Goal: Information Seeking & Learning: Learn about a topic

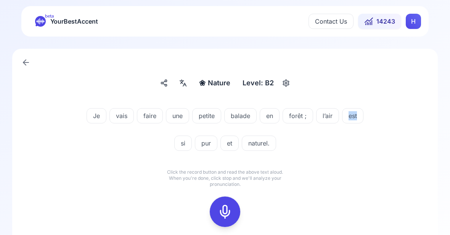
click at [222, 214] on icon at bounding box center [224, 211] width 15 height 15
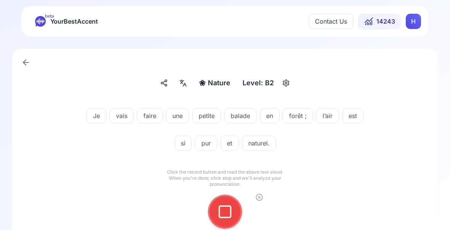
click at [224, 212] on icon at bounding box center [224, 211] width 15 height 15
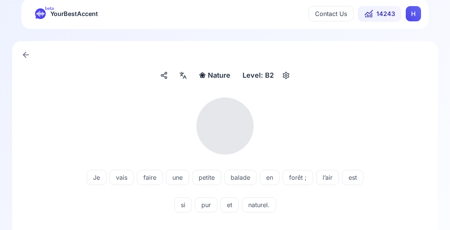
scroll to position [14, 0]
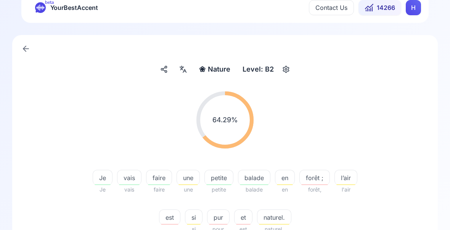
click at [220, 221] on span "pur" at bounding box center [219, 217] width 22 height 9
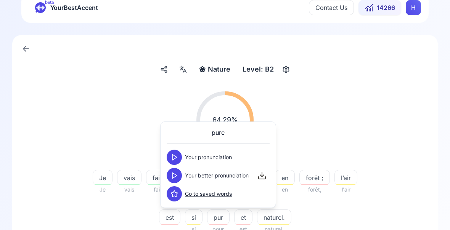
click at [175, 175] on polygon at bounding box center [174, 176] width 5 height 6
click at [372, 232] on div "64.29 % 64.29 % Je Je vais vais faire faire une une petite petite balade balade…" at bounding box center [225, 162] width 389 height 155
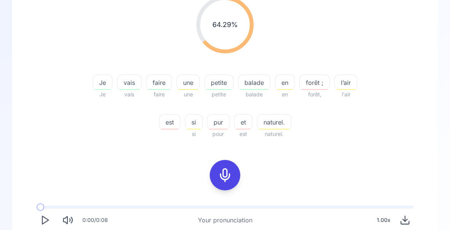
scroll to position [109, 0]
click at [448, 235] on div "❀ Nature Nature Level: B2 64.29 % 64.29 % Je Je vais vais faire faire une une p…" at bounding box center [225, 128] width 450 height 401
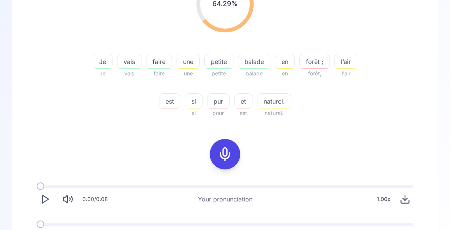
scroll to position [142, 0]
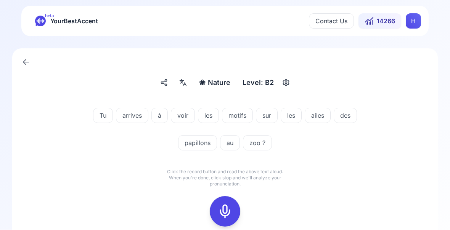
click at [224, 206] on rect at bounding box center [224, 211] width 11 height 11
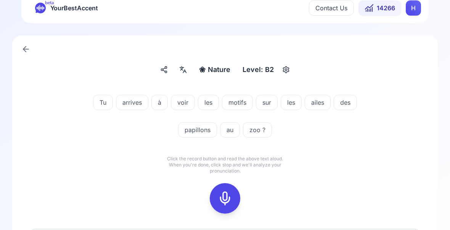
scroll to position [16, 0]
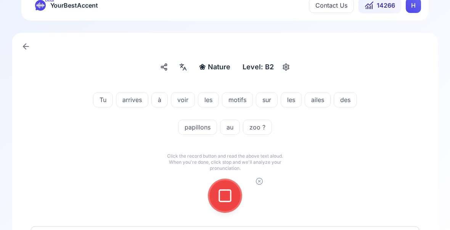
click at [228, 194] on icon at bounding box center [224, 195] width 15 height 15
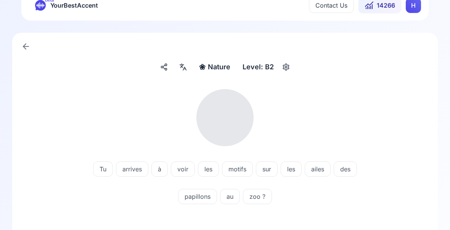
scroll to position [3, 0]
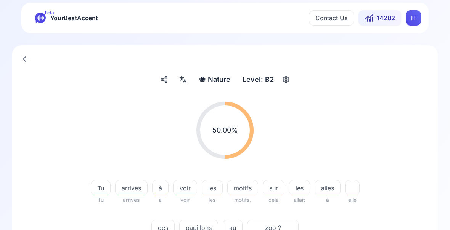
click at [327, 193] on span "ailes" at bounding box center [327, 188] width 25 height 9
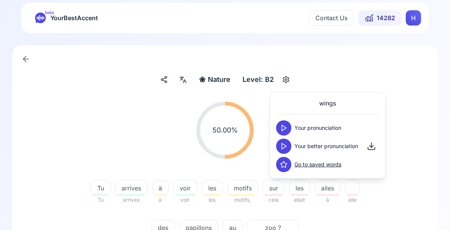
click at [286, 147] on icon at bounding box center [284, 147] width 8 height 8
click at [288, 148] on button at bounding box center [283, 146] width 15 height 15
click at [393, 206] on div "50.00 % 50.00 % Tu Tu arrives arrives à à voir voir les les motifs motifs, sur …" at bounding box center [225, 173] width 389 height 155
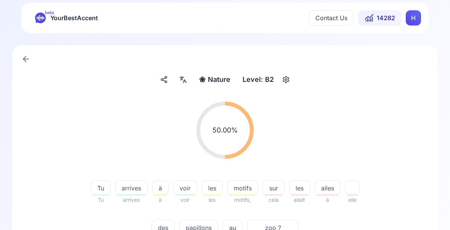
click at [246, 185] on span "motifs" at bounding box center [243, 188] width 30 height 9
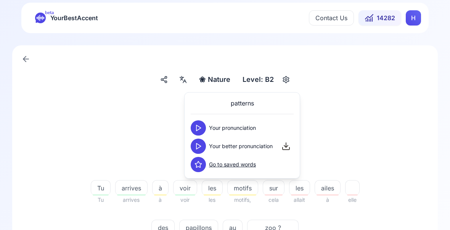
click at [203, 145] on button at bounding box center [198, 146] width 15 height 15
click at [399, 144] on div "50.00 % 50.00 %" at bounding box center [225, 130] width 389 height 69
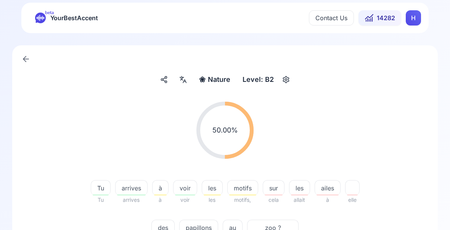
click at [332, 193] on span "ailes" at bounding box center [327, 188] width 25 height 9
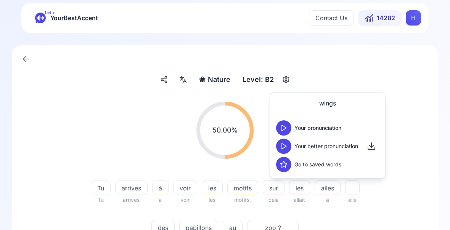
click at [283, 148] on polygon at bounding box center [284, 147] width 5 height 6
click at [401, 209] on div "50.00 % 50.00 % Tu Tu arrives arrives à à voir voir les les motifs motifs, sur …" at bounding box center [225, 173] width 389 height 155
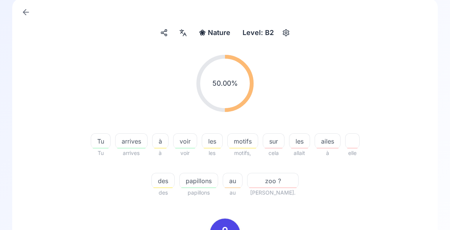
scroll to position [49, 0]
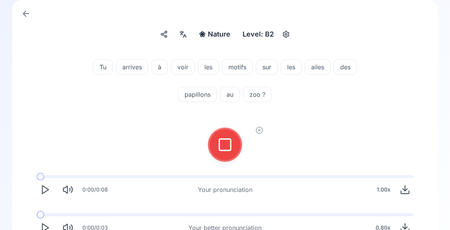
click at [228, 148] on icon at bounding box center [224, 144] width 15 height 15
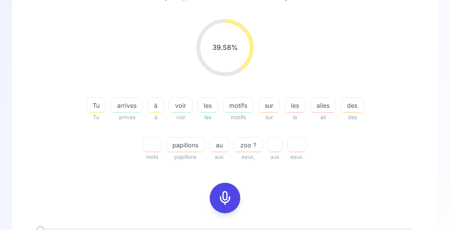
scroll to position [87, 0]
click at [227, 198] on icon at bounding box center [224, 197] width 15 height 15
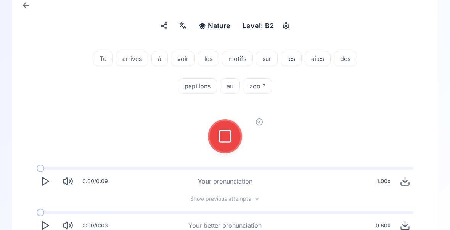
click at [233, 134] on div at bounding box center [225, 136] width 18 height 31
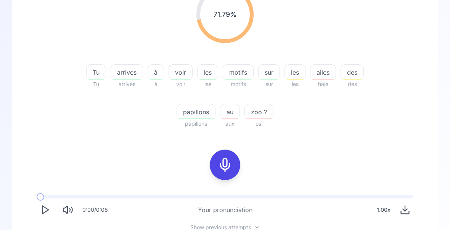
scroll to position [119, 0]
click at [325, 74] on span "ailes" at bounding box center [323, 72] width 25 height 9
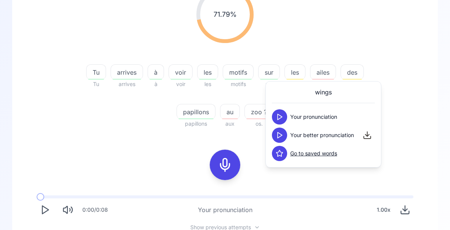
click at [410, 74] on div "71.79 % 71.79 % Tu Tu arrives arrives à à voir voir les les motifs motifs sur s…" at bounding box center [225, 57] width 389 height 155
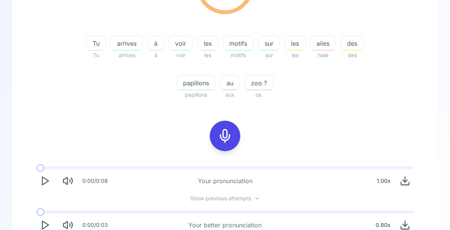
scroll to position [148, 0]
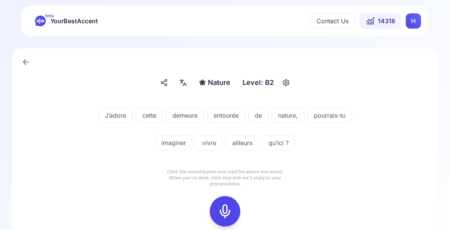
click at [228, 208] on icon at bounding box center [224, 211] width 15 height 15
click at [229, 211] on icon at bounding box center [224, 211] width 15 height 15
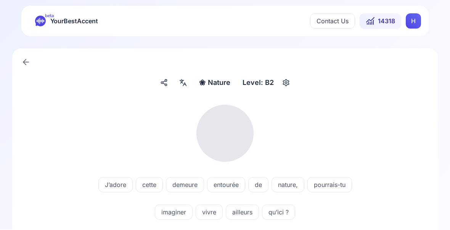
scroll to position [0, 0]
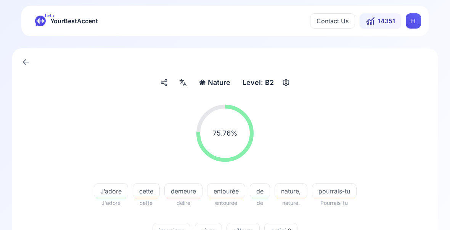
click at [229, 195] on span "entourée" at bounding box center [226, 191] width 37 height 9
click at [404, 160] on div "75.76 % 75.76 %" at bounding box center [225, 133] width 389 height 69
click at [191, 192] on span "demeure" at bounding box center [183, 191] width 37 height 9
click at [406, 235] on div "75.76 % 75.76 % J’adore J'adore cette cette demeure délire entourée entourée de…" at bounding box center [225, 176] width 389 height 155
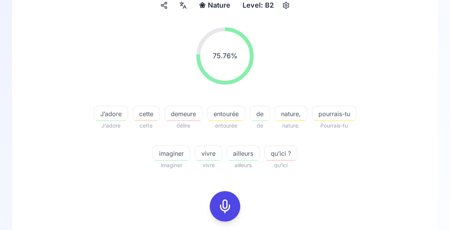
scroll to position [80, 0]
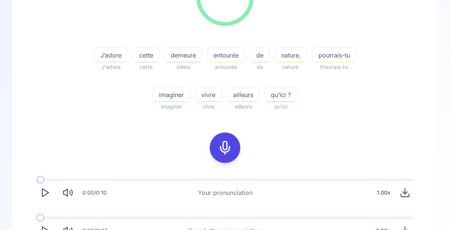
scroll to position [142, 0]
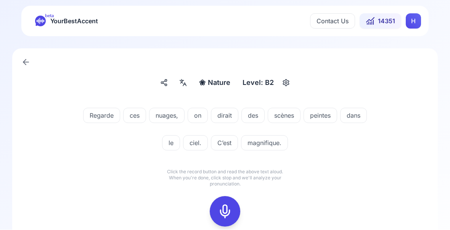
click at [226, 212] on icon at bounding box center [224, 211] width 15 height 15
click at [225, 218] on icon at bounding box center [224, 211] width 15 height 15
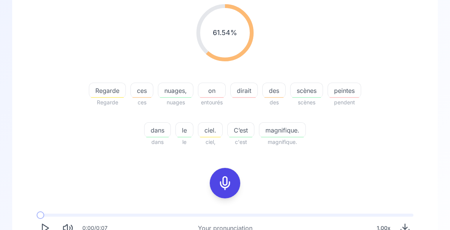
scroll to position [101, 0]
click at [226, 183] on icon at bounding box center [224, 183] width 15 height 15
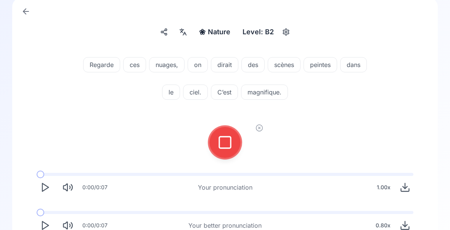
click at [235, 145] on button at bounding box center [225, 142] width 31 height 31
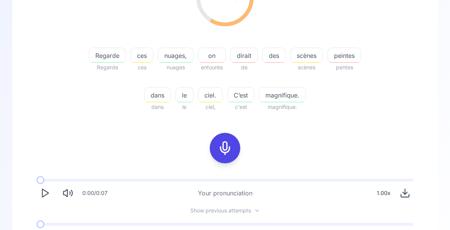
scroll to position [148, 0]
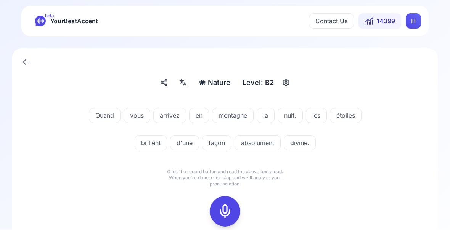
click at [224, 216] on icon at bounding box center [224, 211] width 15 height 15
click at [233, 213] on div at bounding box center [225, 212] width 18 height 31
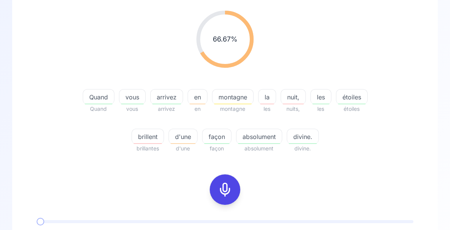
scroll to position [99, 0]
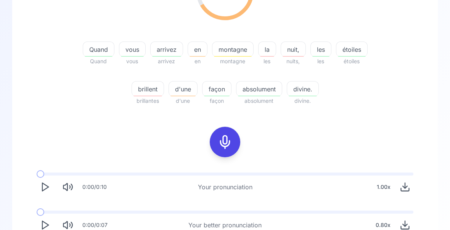
scroll to position [0, 0]
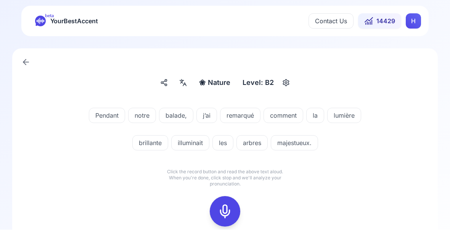
click at [227, 211] on icon at bounding box center [224, 211] width 15 height 15
click at [214, 217] on button at bounding box center [225, 212] width 31 height 31
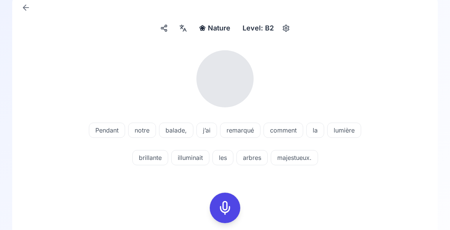
scroll to position [56, 0]
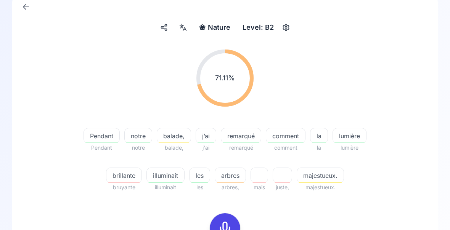
click at [323, 176] on span "majestueux." at bounding box center [320, 175] width 47 height 9
click at [397, 155] on div "71.11 % 71.11 % Pendant Pendant notre notre balade, balade, j’ai j'ai remarqué …" at bounding box center [225, 120] width 389 height 155
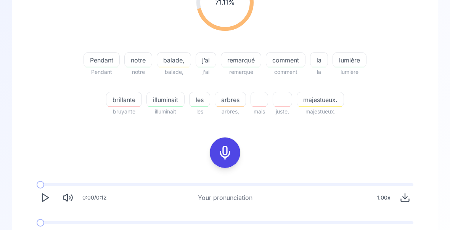
scroll to position [142, 0]
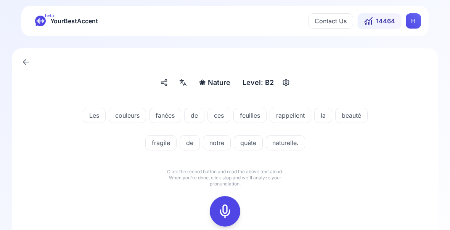
click at [226, 210] on icon at bounding box center [224, 211] width 15 height 15
click at [227, 214] on icon at bounding box center [224, 211] width 15 height 15
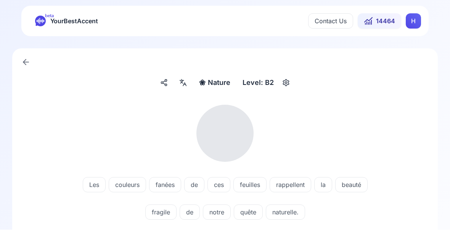
scroll to position [0, 0]
click at [229, 219] on div "notre" at bounding box center [217, 212] width 28 height 15
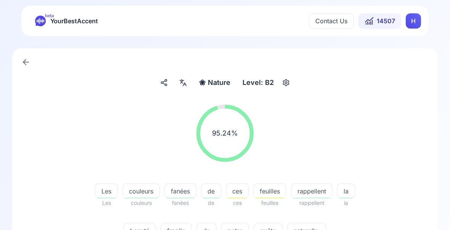
click at [271, 200] on span "feuilles" at bounding box center [269, 203] width 33 height 9
click at [275, 193] on span "feuilles" at bounding box center [270, 191] width 32 height 9
click at [377, 123] on div "95.24 % 95.24 %" at bounding box center [225, 133] width 389 height 69
click at [187, 192] on span "fanées" at bounding box center [180, 191] width 31 height 9
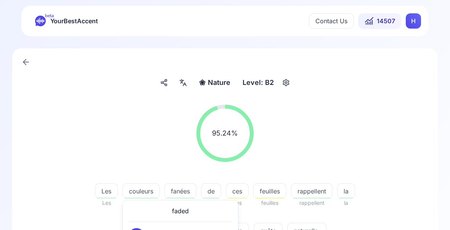
click at [399, 140] on div "95.24 % 95.24 %" at bounding box center [225, 133] width 389 height 69
click at [274, 233] on span "quête" at bounding box center [268, 231] width 28 height 9
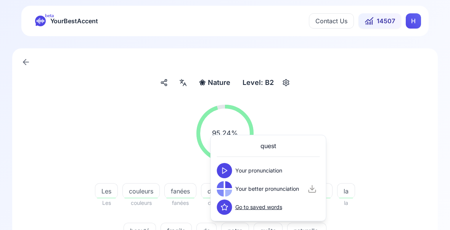
click at [399, 138] on div "95.24 % 95.24 %" at bounding box center [225, 133] width 389 height 69
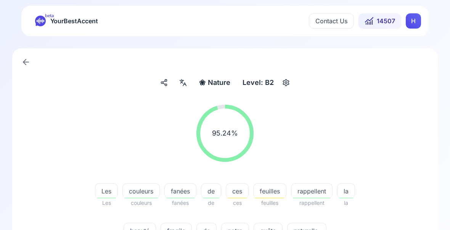
click at [317, 193] on span "rappellent" at bounding box center [311, 191] width 41 height 9
click at [385, 140] on div "95.24 % 95.24 %" at bounding box center [225, 133] width 389 height 69
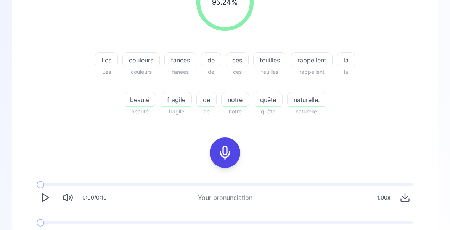
scroll to position [132, 0]
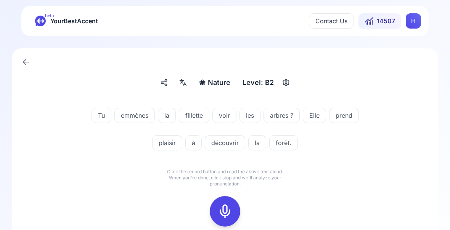
click at [227, 210] on icon at bounding box center [224, 211] width 15 height 15
click at [225, 209] on icon at bounding box center [224, 211] width 15 height 15
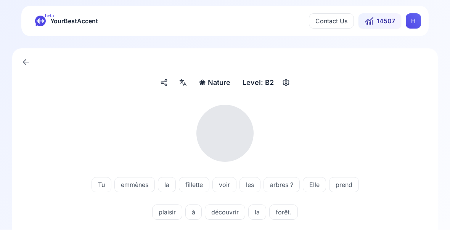
scroll to position [0, 0]
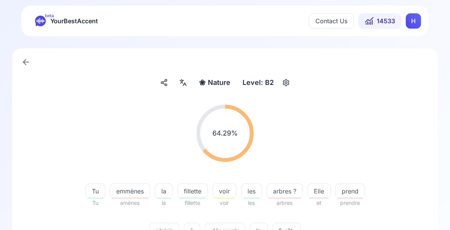
click at [134, 195] on span "emmènes" at bounding box center [130, 191] width 40 height 9
click at [394, 128] on div "64.29 % 64.29 %" at bounding box center [225, 133] width 389 height 69
click at [130, 194] on span "emmènes" at bounding box center [130, 191] width 40 height 9
click at [405, 122] on div "64.29 % 64.29 %" at bounding box center [225, 133] width 389 height 69
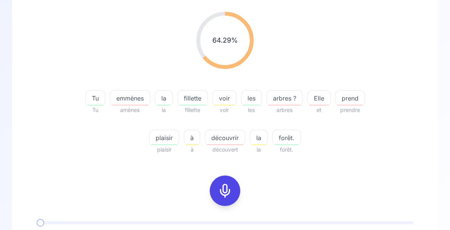
scroll to position [94, 0]
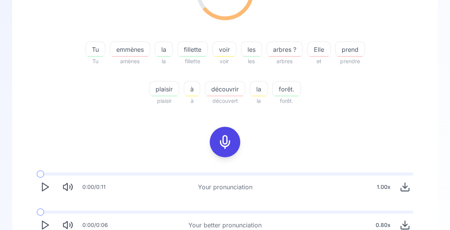
scroll to position [142, 0]
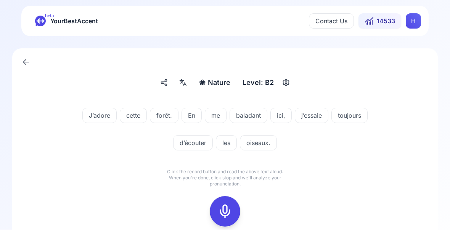
click at [226, 214] on icon at bounding box center [224, 211] width 15 height 15
click at [227, 216] on icon at bounding box center [224, 211] width 15 height 15
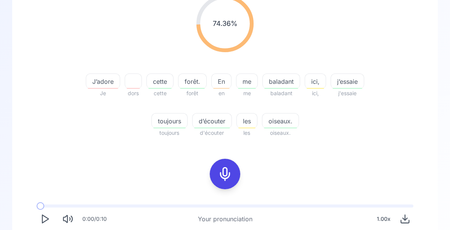
scroll to position [112, 0]
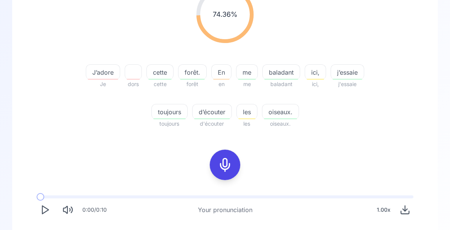
scroll to position [142, 0]
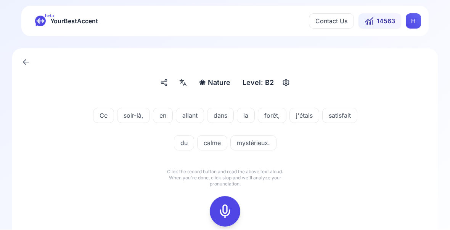
click at [228, 214] on icon at bounding box center [224, 211] width 15 height 15
click at [223, 214] on icon at bounding box center [224, 211] width 15 height 15
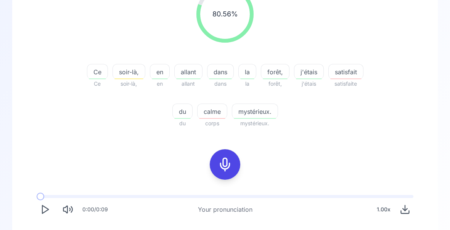
scroll to position [120, 0]
click at [193, 74] on span "allant" at bounding box center [188, 71] width 27 height 9
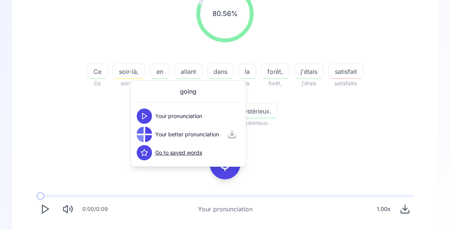
click at [402, 145] on div "80.56 % 80.56 % Ce Ce soir-là, soir-là, en en allant allant dans dans la la for…" at bounding box center [225, 120] width 389 height 283
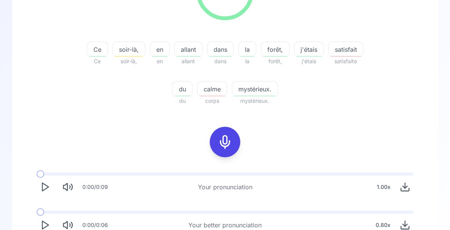
scroll to position [142, 0]
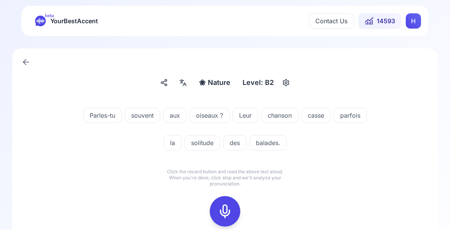
click at [226, 216] on icon at bounding box center [224, 211] width 15 height 15
click at [227, 209] on icon at bounding box center [224, 211] width 15 height 15
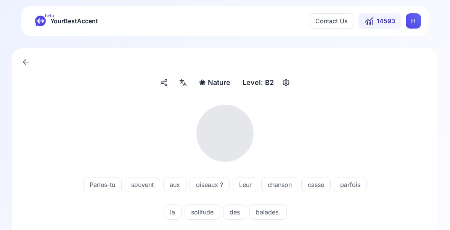
scroll to position [0, 0]
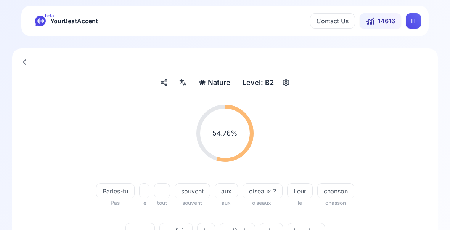
click at [147, 231] on span "casse" at bounding box center [140, 231] width 29 height 9
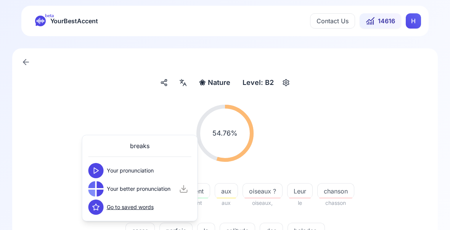
click at [385, 235] on div "54.76 % 54.76 % Parles-tu Pas le tout souvent souvent aux aux oiseaux ? oiseaux…" at bounding box center [225, 176] width 389 height 155
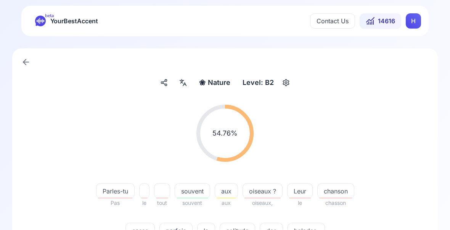
click at [180, 231] on span "parfois" at bounding box center [176, 231] width 32 height 9
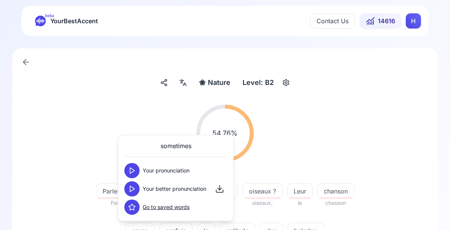
click at [390, 217] on div "54.76 % 54.76 % Parles-tu Pas le tout souvent souvent aux aux oiseaux ? oiseaux…" at bounding box center [225, 176] width 389 height 155
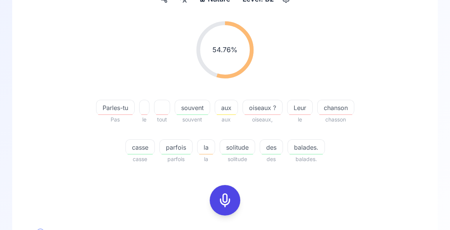
scroll to position [89, 0]
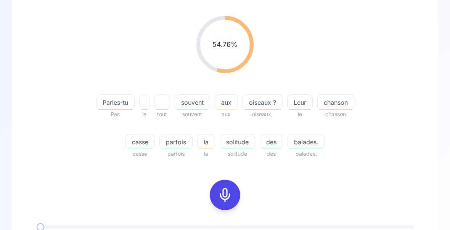
click at [226, 196] on icon at bounding box center [224, 195] width 15 height 15
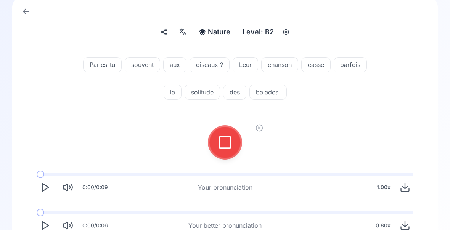
click at [230, 143] on icon at bounding box center [224, 142] width 15 height 15
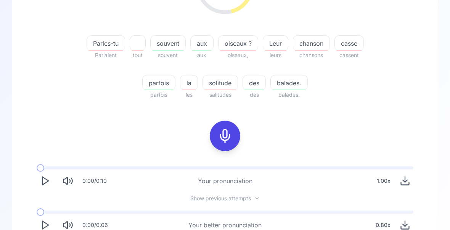
scroll to position [87, 0]
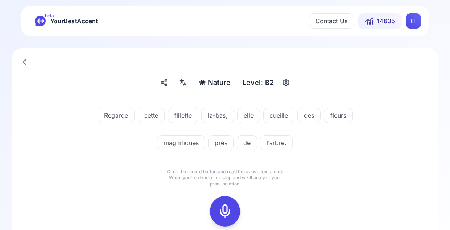
click at [226, 212] on icon at bounding box center [224, 211] width 15 height 15
click at [227, 215] on icon at bounding box center [224, 211] width 15 height 15
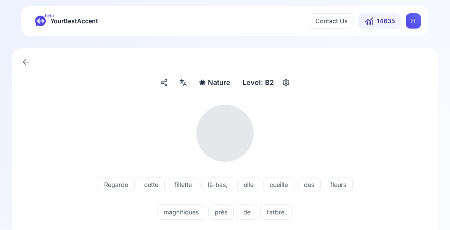
scroll to position [0, 0]
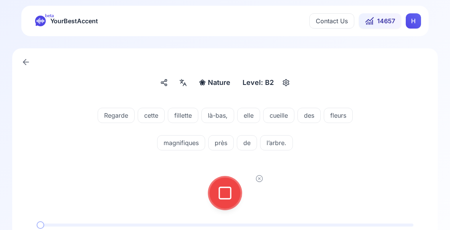
click at [226, 196] on icon at bounding box center [224, 193] width 15 height 15
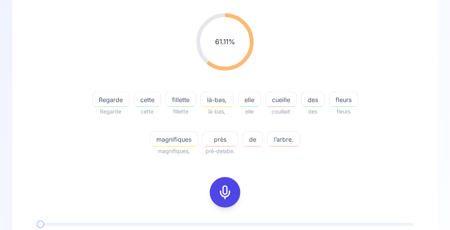
scroll to position [104, 0]
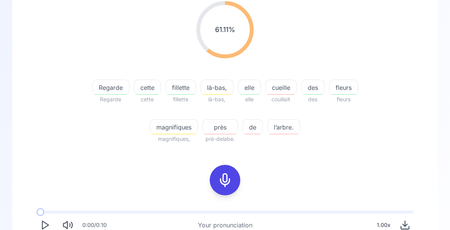
click at [283, 94] on div "cueille" at bounding box center [280, 87] width 31 height 15
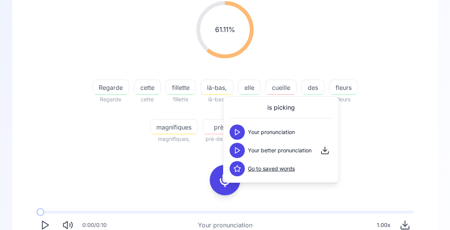
click at [241, 150] on icon at bounding box center [237, 151] width 8 height 8
click at [241, 152] on button at bounding box center [237, 150] width 15 height 15
click at [388, 84] on div "61.11 % 61.11 % Regarde Regarde cette cette fillette fillette là-bas, là-bas, e…" at bounding box center [225, 72] width 389 height 155
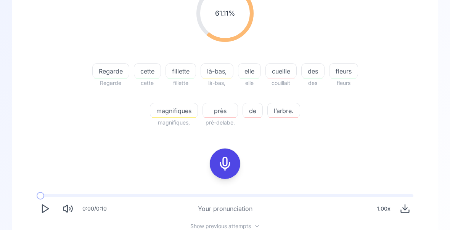
scroll to position [148, 0]
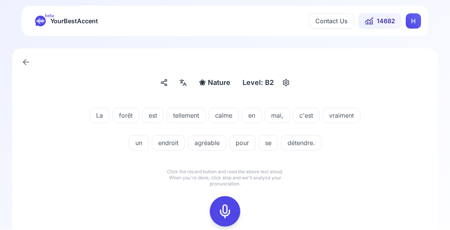
click at [227, 212] on icon at bounding box center [224, 211] width 15 height 15
click at [222, 214] on icon at bounding box center [224, 211] width 15 height 15
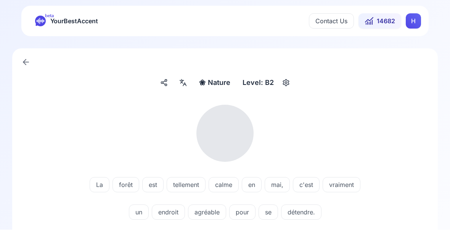
scroll to position [0, 0]
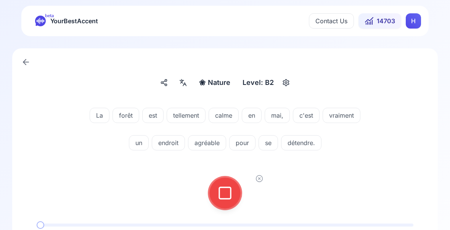
click at [222, 191] on icon at bounding box center [224, 193] width 15 height 15
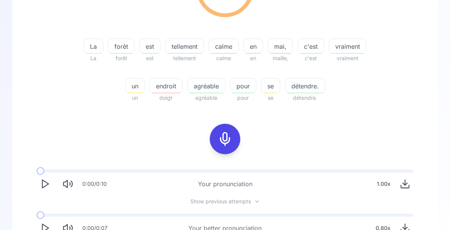
scroll to position [148, 0]
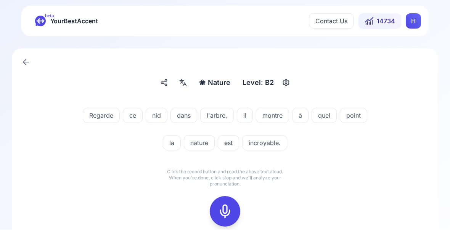
click at [223, 211] on icon at bounding box center [224, 211] width 15 height 15
click at [443, 143] on div "❀ Nature Nature Level: B2 Regarde ce nid dans l'arbre, il montre à quel point l…" at bounding box center [225, 164] width 450 height 255
click at [225, 212] on icon at bounding box center [224, 211] width 15 height 15
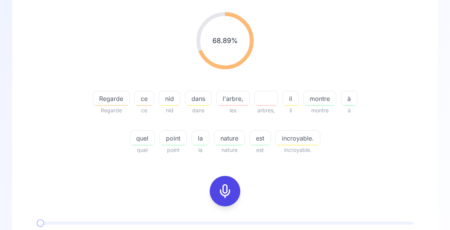
scroll to position [93, 0]
click at [142, 141] on span "quel" at bounding box center [142, 138] width 24 height 9
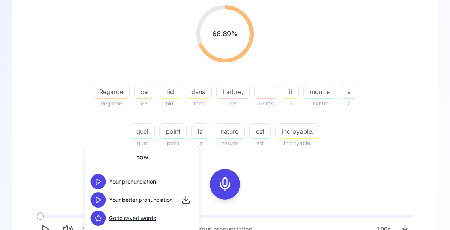
scroll to position [142, 0]
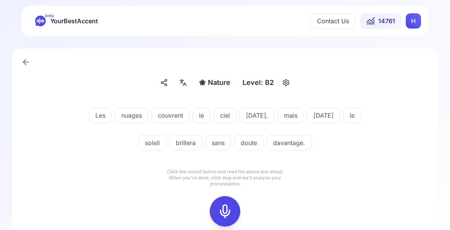
click at [224, 214] on icon at bounding box center [224, 211] width 15 height 15
click at [223, 211] on icon at bounding box center [224, 211] width 15 height 15
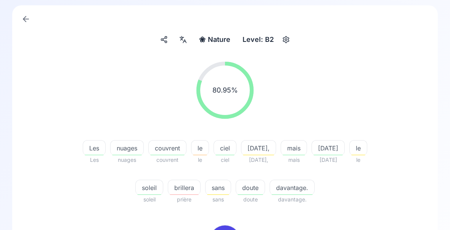
scroll to position [43, 0]
click at [200, 190] on span "brillera" at bounding box center [184, 187] width 32 height 9
click at [394, 216] on div "80.95 % 80.95 % Les Les nuages nuages couvrent couvrent le le ciel ciel [DATE],…" at bounding box center [225, 196] width 389 height 283
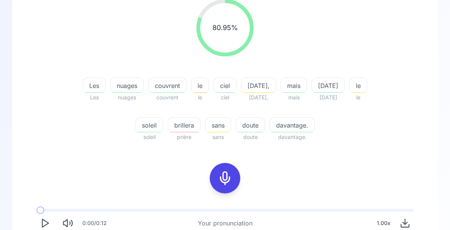
scroll to position [106, 0]
click at [304, 129] on span "davantage." at bounding box center [292, 125] width 44 height 9
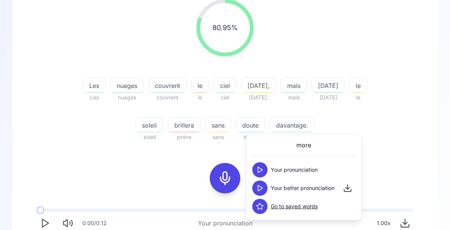
click at [259, 190] on icon at bounding box center [260, 189] width 8 height 8
click at [374, 125] on div "80.95 % 80.95 % Les Les nuages nuages couvrent couvrent le le ciel ciel [DATE],…" at bounding box center [225, 70] width 389 height 155
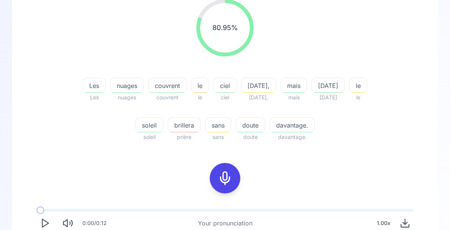
click at [200, 125] on span "brillera" at bounding box center [184, 125] width 32 height 9
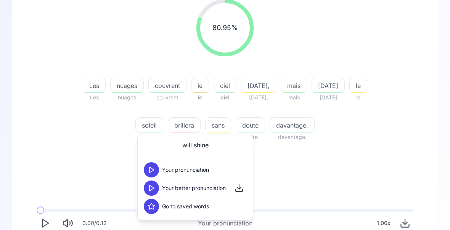
click at [380, 145] on div "80.95 % 80.95 % Les Les nuages nuages couvrent couvrent le le ciel ciel [DATE],…" at bounding box center [225, 70] width 389 height 155
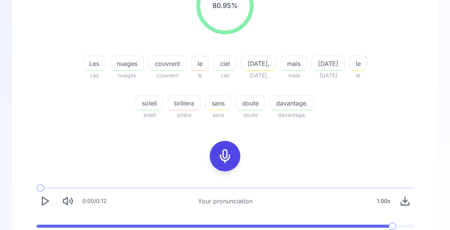
scroll to position [142, 0]
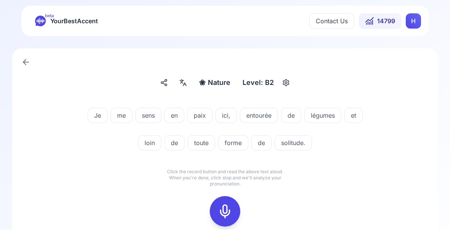
click at [225, 212] on icon at bounding box center [224, 211] width 15 height 15
click at [222, 212] on icon at bounding box center [224, 211] width 15 height 15
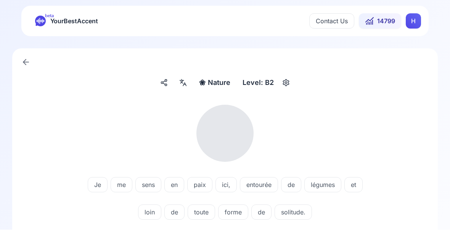
scroll to position [0, 0]
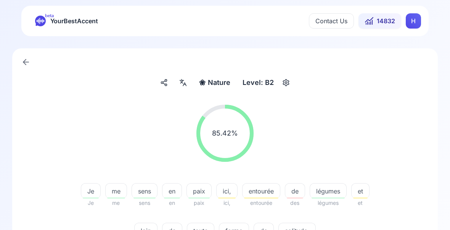
click at [274, 198] on div "entourée" at bounding box center [261, 190] width 38 height 15
click at [341, 194] on span "légumes" at bounding box center [328, 191] width 36 height 9
click at [396, 132] on div "85.42 % 85.42 %" at bounding box center [225, 133] width 389 height 69
click at [211, 193] on span "paix" at bounding box center [199, 191] width 24 height 9
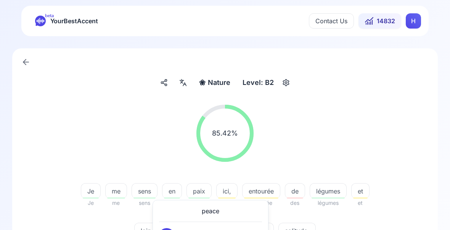
click at [389, 122] on div "85.42 % 85.42 %" at bounding box center [225, 133] width 389 height 69
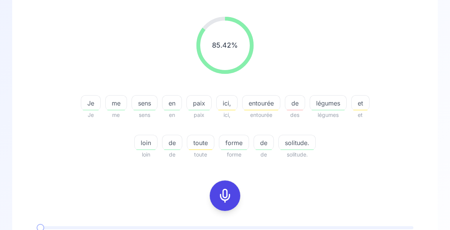
scroll to position [88, 0]
click at [157, 145] on span "loin" at bounding box center [146, 142] width 23 height 9
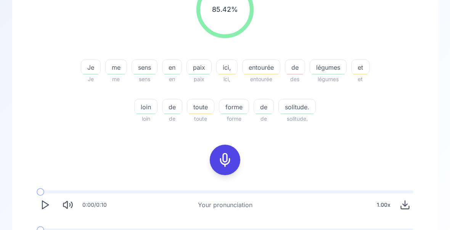
scroll to position [142, 0]
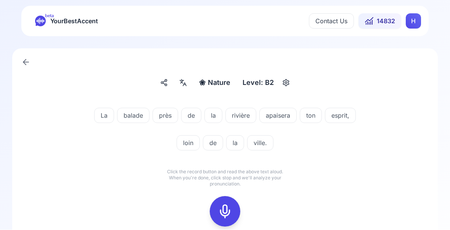
click at [226, 211] on icon at bounding box center [224, 211] width 15 height 15
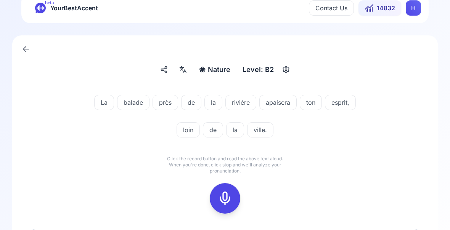
scroll to position [16, 0]
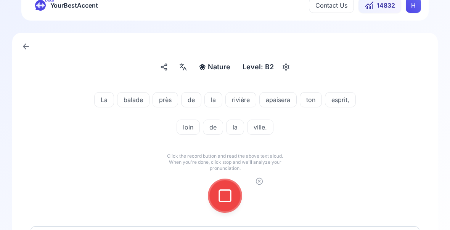
click at [227, 201] on icon at bounding box center [224, 195] width 15 height 15
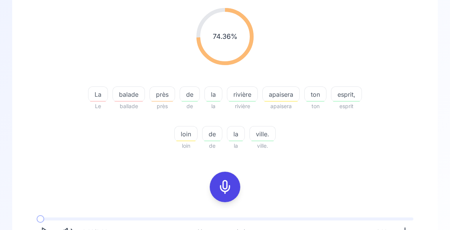
scroll to position [98, 0]
click at [284, 98] on div "apaisera" at bounding box center [280, 93] width 37 height 15
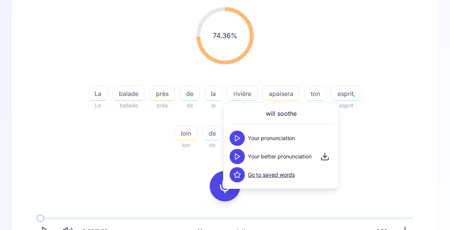
click at [239, 159] on icon at bounding box center [237, 157] width 8 height 8
click at [400, 88] on div "74.36 % 74.36 % La Le balade ballade près près de de la la rivière rivière apai…" at bounding box center [225, 78] width 389 height 155
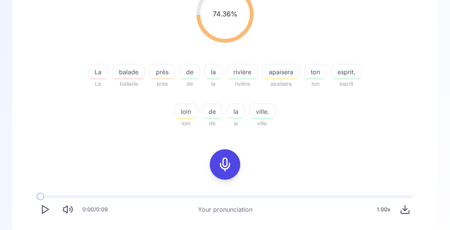
scroll to position [142, 0]
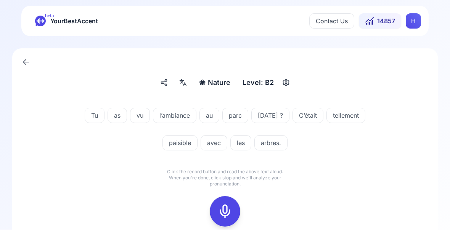
click at [225, 213] on icon at bounding box center [224, 211] width 15 height 15
click at [225, 212] on icon at bounding box center [224, 211] width 15 height 15
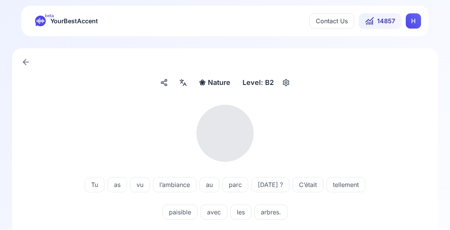
scroll to position [0, 0]
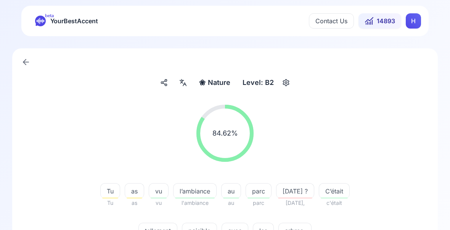
click at [201, 235] on span "paisible" at bounding box center [199, 231] width 34 height 9
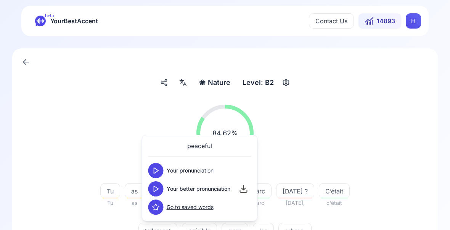
click at [158, 188] on icon at bounding box center [156, 189] width 8 height 8
click at [386, 137] on div "84.62 % 84.62 %" at bounding box center [225, 133] width 389 height 69
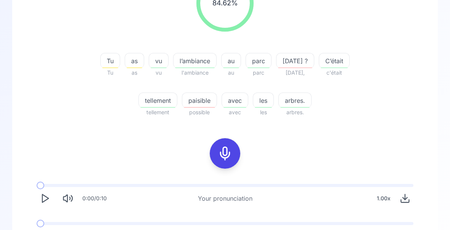
scroll to position [142, 0]
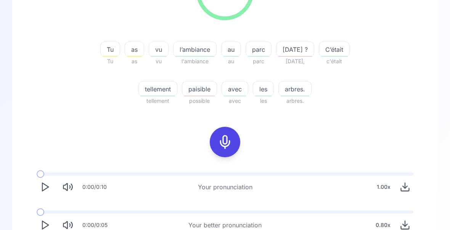
click at [47, 225] on polygon "Play" at bounding box center [45, 226] width 6 height 8
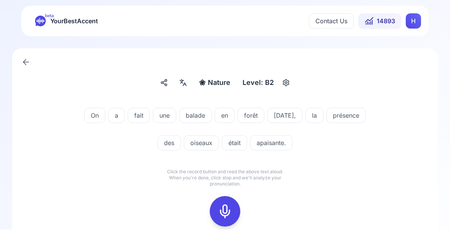
click at [223, 214] on icon at bounding box center [224, 211] width 15 height 15
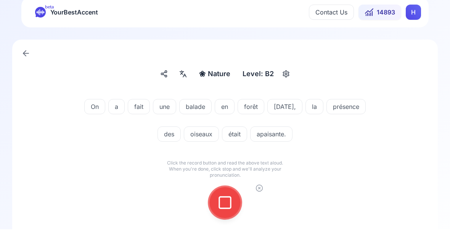
scroll to position [16, 0]
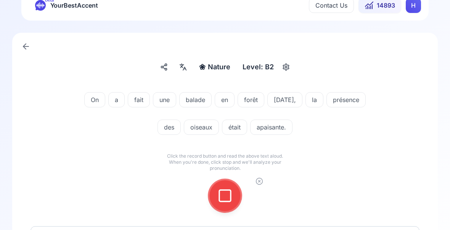
click at [445, 84] on div "❀ Nature Nature Level: B2 On a fait une balade en forêt [DATE], la présence des…" at bounding box center [225, 148] width 450 height 255
click at [225, 205] on div at bounding box center [225, 196] width 18 height 31
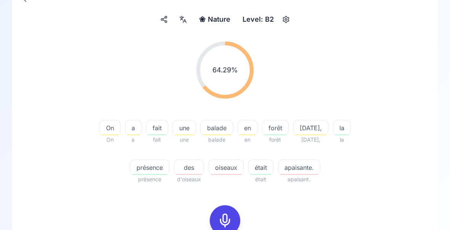
scroll to position [66, 0]
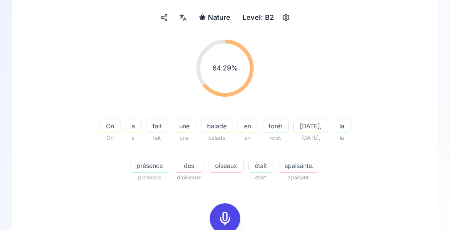
click at [280, 172] on div "apaisante." at bounding box center [299, 165] width 42 height 15
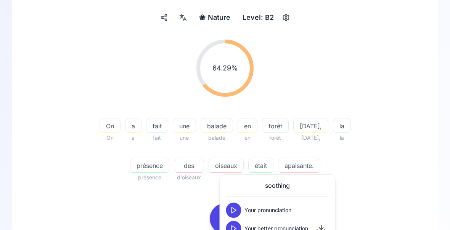
click at [235, 227] on icon at bounding box center [234, 229] width 8 height 8
click at [235, 230] on polygon at bounding box center [234, 229] width 5 height 6
click at [237, 228] on icon at bounding box center [234, 229] width 8 height 8
click at [411, 183] on div "64.29 % 64.29 % On On a a fait fait une une balade balade en en forêt forêt [DA…" at bounding box center [225, 111] width 389 height 155
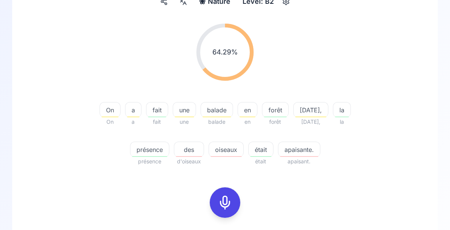
scroll to position [82, 0]
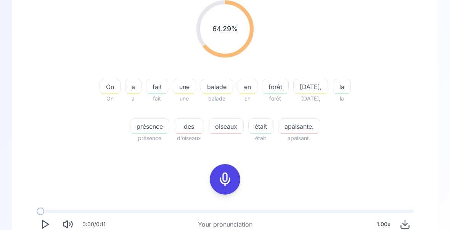
click at [229, 182] on icon at bounding box center [224, 179] width 15 height 15
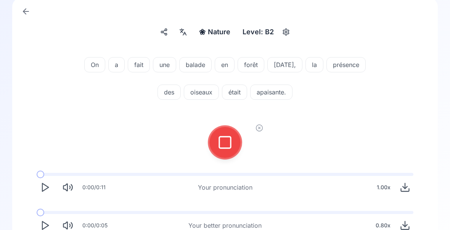
click at [229, 143] on icon at bounding box center [224, 142] width 15 height 15
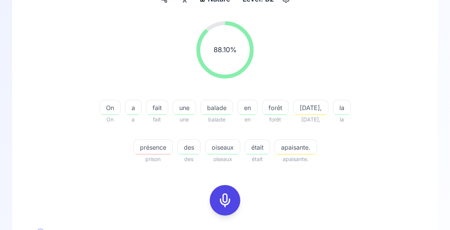
scroll to position [85, 0]
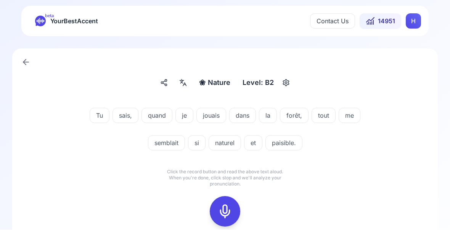
click at [227, 212] on icon at bounding box center [224, 211] width 15 height 15
click at [225, 216] on icon at bounding box center [224, 211] width 15 height 15
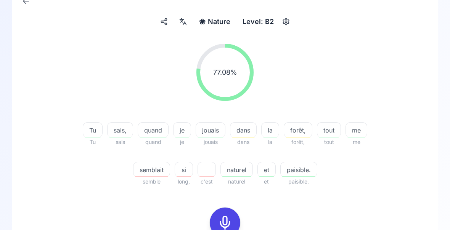
scroll to position [63, 0]
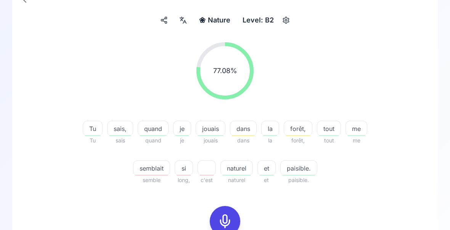
click at [148, 173] on span "semblait" at bounding box center [152, 168] width 36 height 9
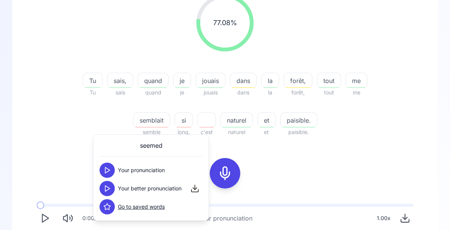
scroll to position [116, 0]
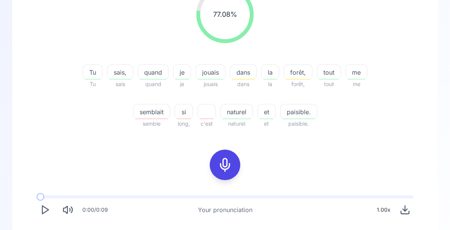
scroll to position [142, 0]
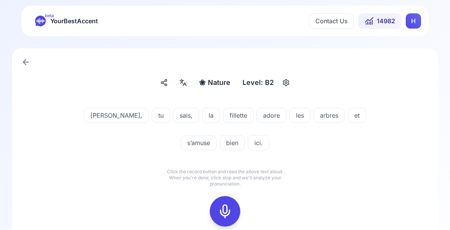
click at [225, 211] on icon at bounding box center [224, 211] width 15 height 15
click at [449, 128] on div "❀ Nature Nature Level: B2 [PERSON_NAME], tu sais, la fillette adore les arbres …" at bounding box center [225, 164] width 450 height 255
click at [228, 212] on icon at bounding box center [224, 211] width 15 height 15
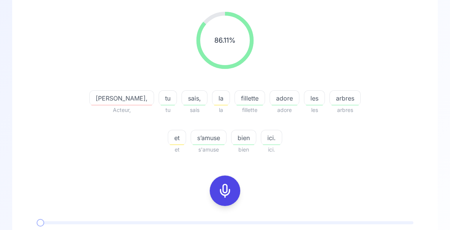
scroll to position [94, 0]
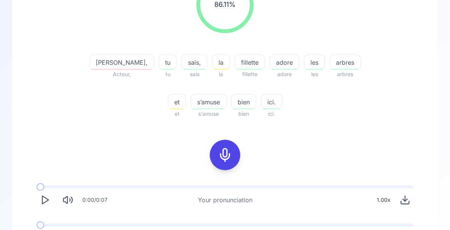
scroll to position [142, 0]
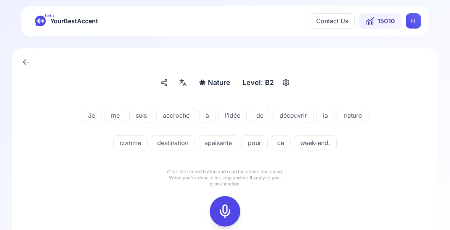
click at [225, 210] on icon at bounding box center [224, 211] width 15 height 15
click at [226, 216] on icon at bounding box center [224, 211] width 15 height 15
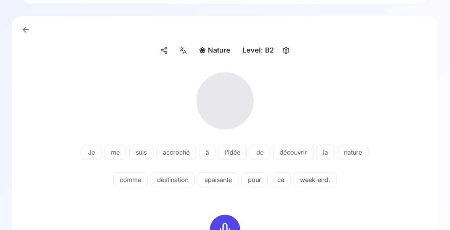
scroll to position [34, 0]
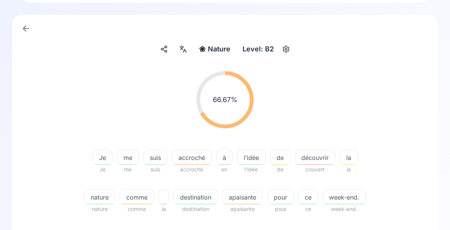
click at [191, 160] on span "accroché" at bounding box center [191, 157] width 39 height 9
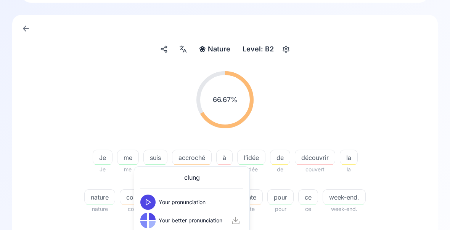
click at [407, 148] on div "66.67 % 66.67 % Je Je me me suis suis accroché accroché à en l’idée l'idée de d…" at bounding box center [225, 142] width 389 height 155
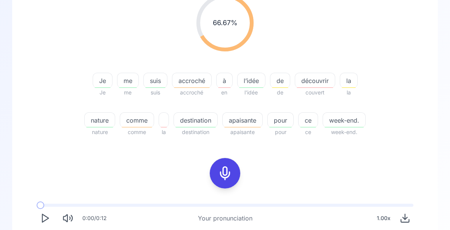
scroll to position [112, 0]
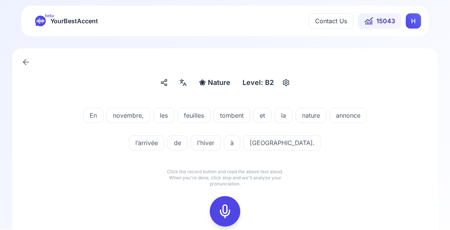
click at [224, 212] on icon at bounding box center [224, 211] width 15 height 15
click at [231, 215] on rect at bounding box center [224, 211] width 11 height 11
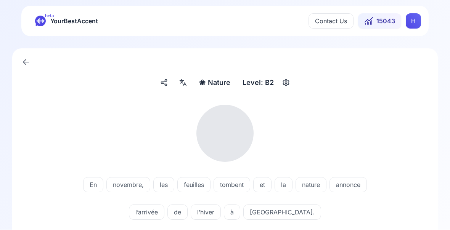
scroll to position [0, 0]
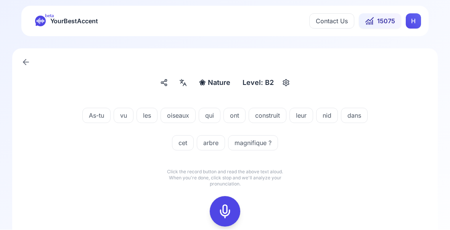
click at [223, 218] on icon at bounding box center [224, 211] width 15 height 15
click at [229, 217] on icon at bounding box center [224, 211] width 15 height 15
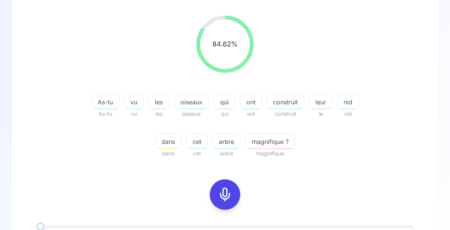
scroll to position [90, 0]
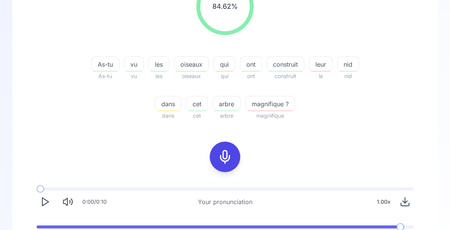
scroll to position [142, 0]
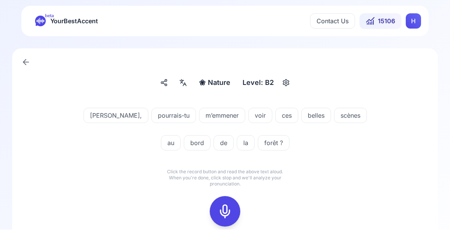
click at [219, 88] on div "❀ Nature Nature" at bounding box center [214, 83] width 37 height 14
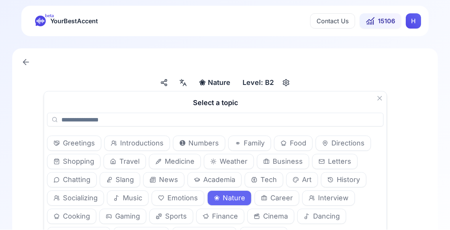
click at [129, 162] on span "Travel" at bounding box center [129, 162] width 20 height 11
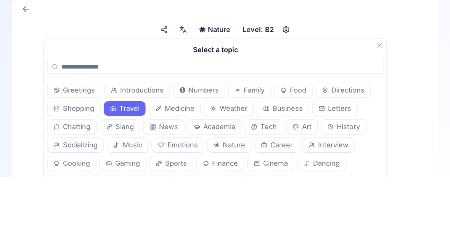
click at [223, 78] on span "Nature" at bounding box center [219, 83] width 23 height 11
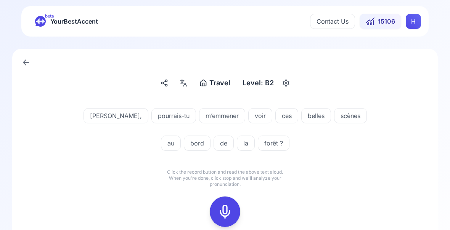
click at [228, 214] on icon at bounding box center [224, 211] width 15 height 15
click at [230, 209] on icon at bounding box center [224, 211] width 15 height 15
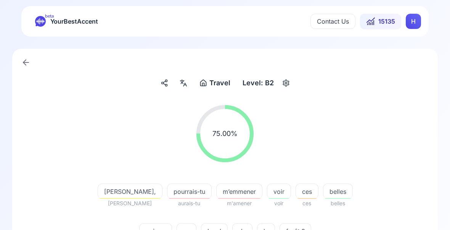
click at [216, 198] on div "m’emmener" at bounding box center [239, 191] width 46 height 15
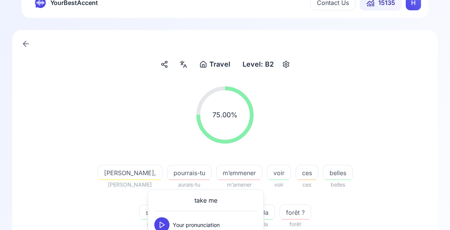
scroll to position [20, 0]
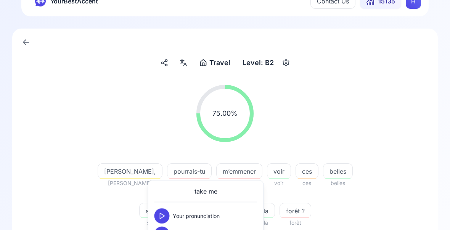
click at [407, 165] on div "75.00 % 75.00 % [PERSON_NAME] pourrais-tu aurais-tu m’emmener m'amener voir voi…" at bounding box center [225, 156] width 389 height 155
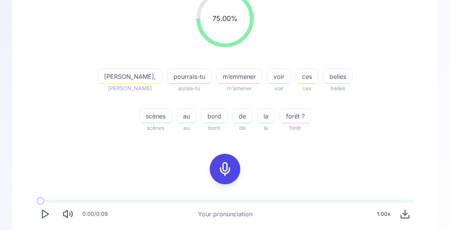
scroll to position [118, 0]
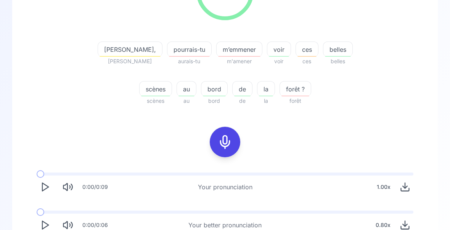
scroll to position [0, 0]
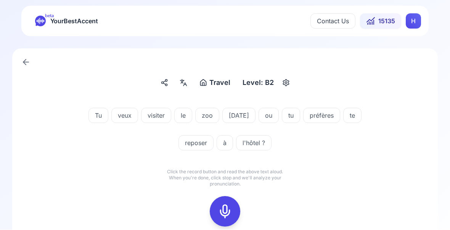
click at [227, 213] on icon at bounding box center [224, 211] width 15 height 15
click at [226, 216] on icon at bounding box center [224, 211] width 15 height 15
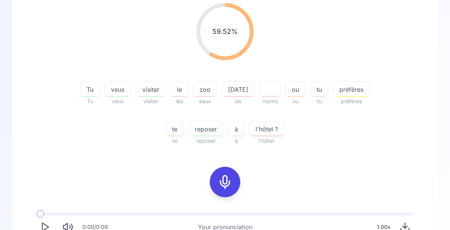
scroll to position [103, 0]
click at [226, 186] on icon at bounding box center [224, 181] width 15 height 15
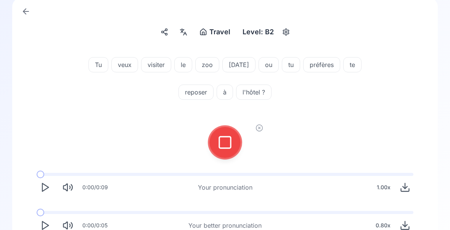
click at [228, 142] on icon at bounding box center [224, 142] width 15 height 15
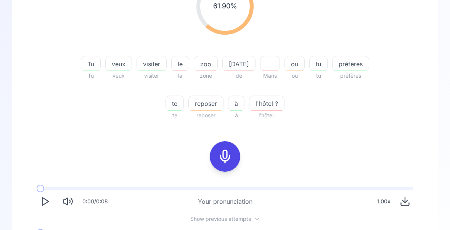
scroll to position [148, 0]
